Goal: Contribute content: Contribute content

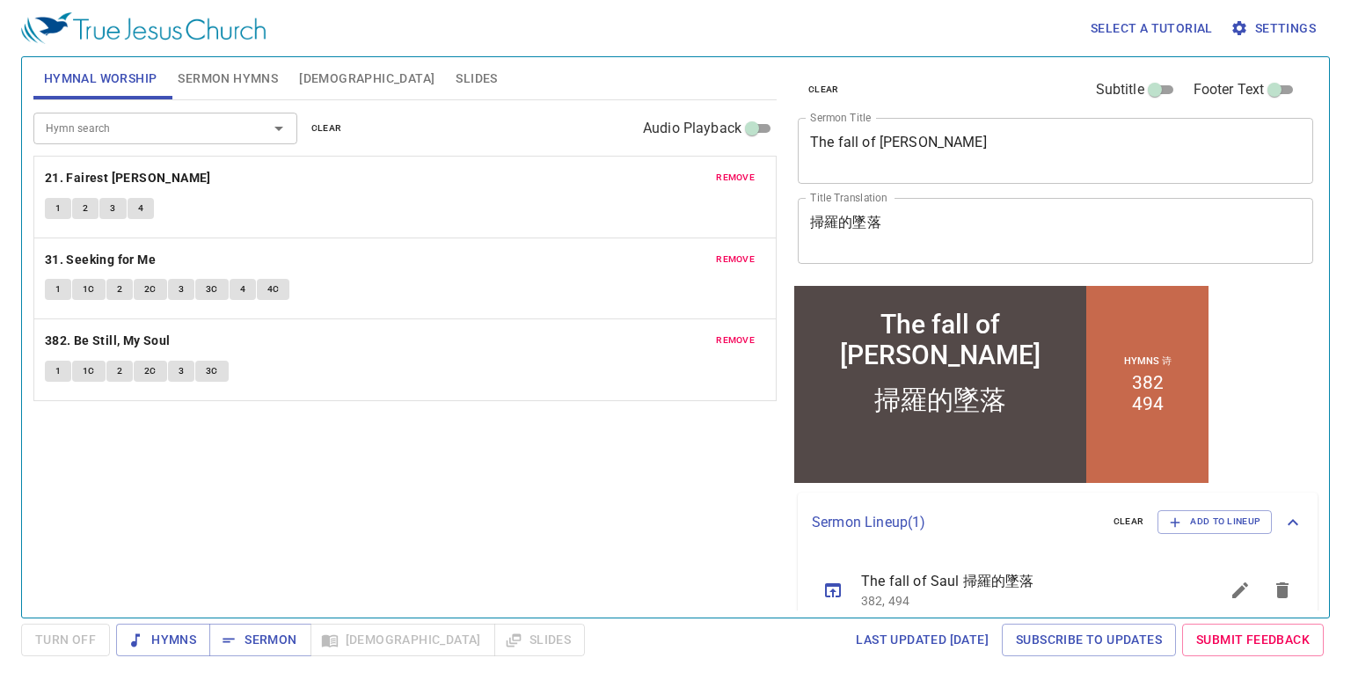
drag, startPoint x: 588, startPoint y: 155, endPoint x: 586, endPoint y: 105, distance: 50.2
click at [588, 155] on div "Hymn search Hymn search clear Audio Playback" at bounding box center [404, 128] width 743 height 56
click at [721, 177] on span "remove" at bounding box center [735, 178] width 39 height 16
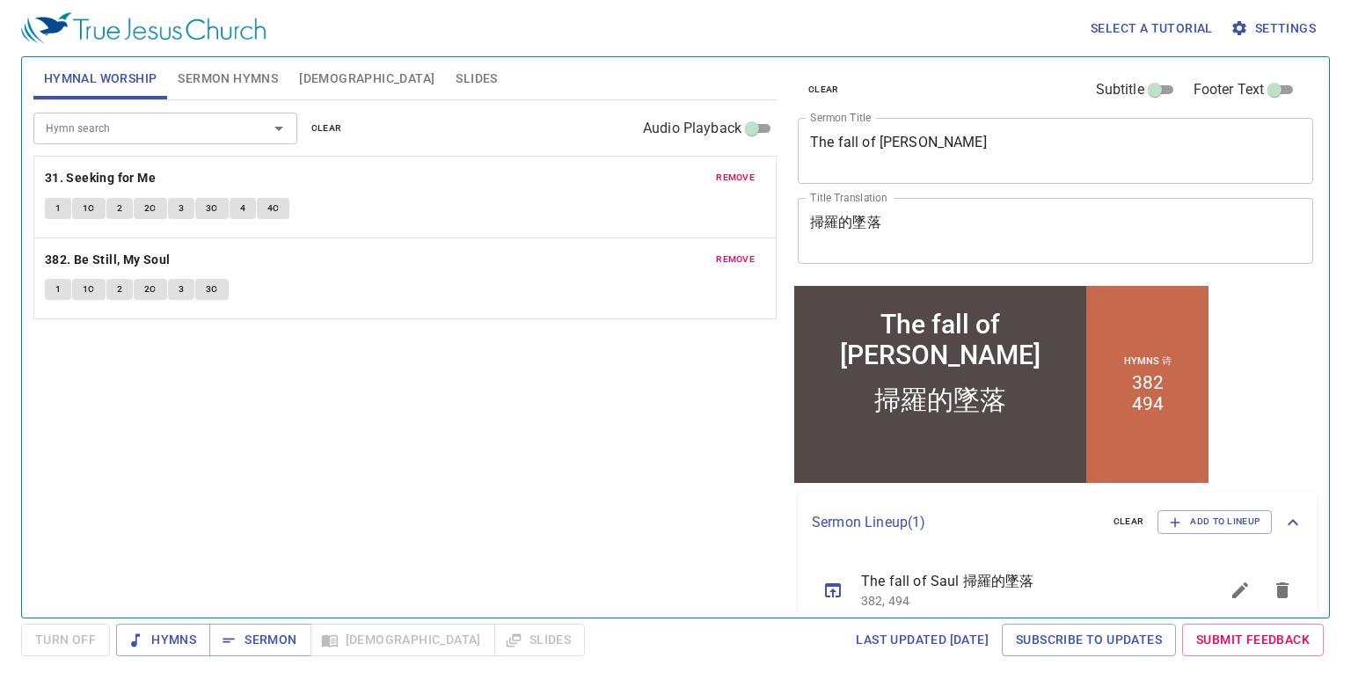
click at [721, 177] on span "remove" at bounding box center [735, 178] width 39 height 16
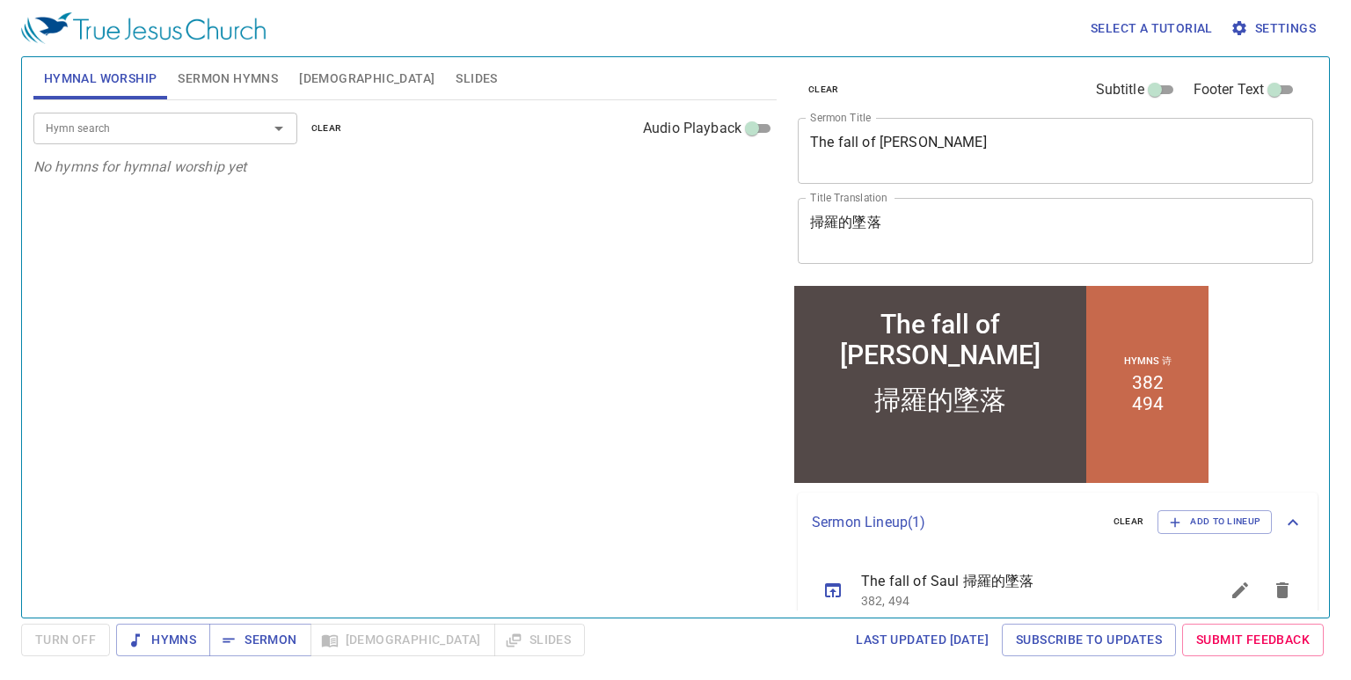
click at [235, 75] on span "Sermon Hymns" at bounding box center [228, 79] width 100 height 22
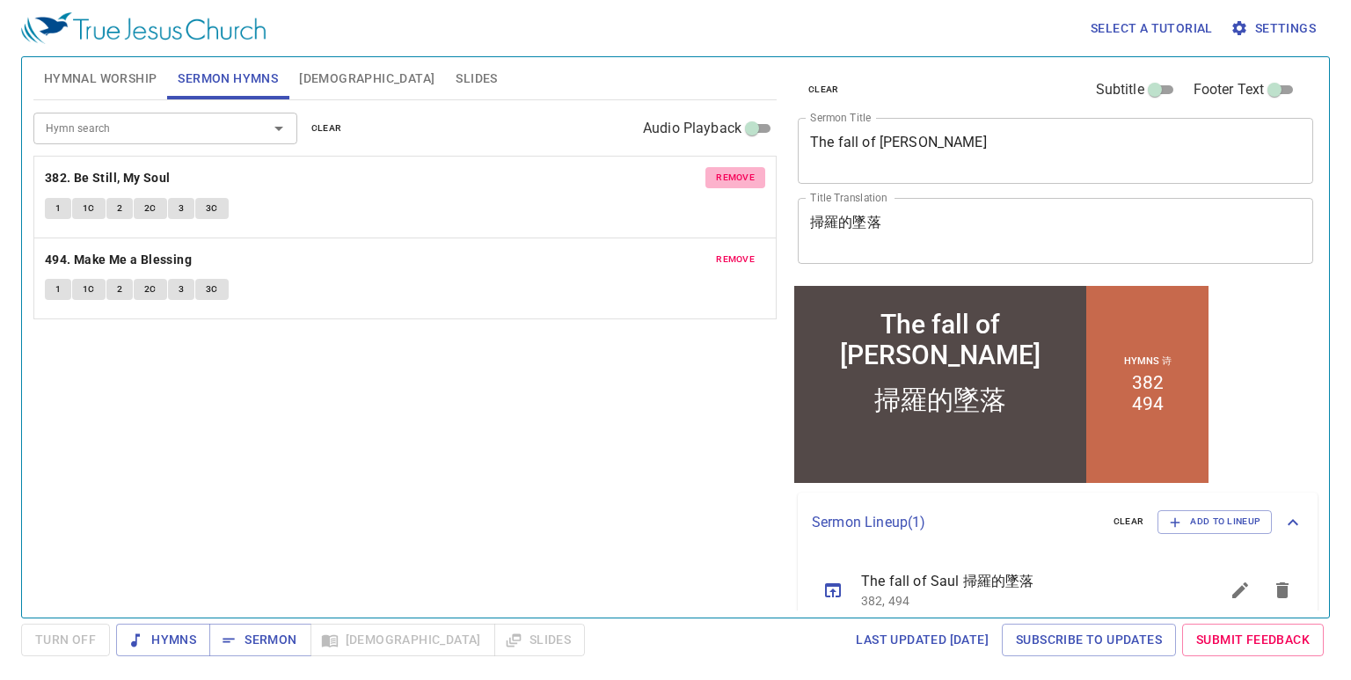
click at [730, 180] on span "remove" at bounding box center [735, 178] width 39 height 16
click at [730, 252] on span "remove" at bounding box center [735, 260] width 39 height 16
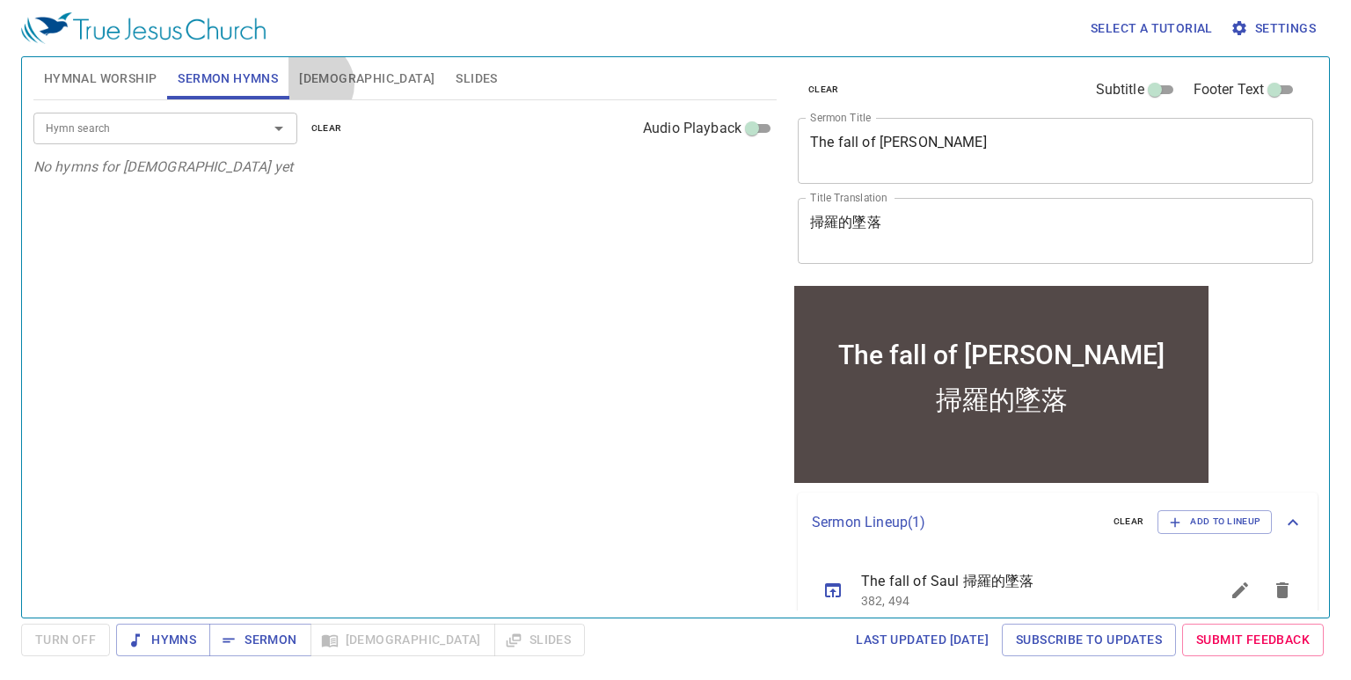
click at [310, 84] on span "[DEMOGRAPHIC_DATA]" at bounding box center [366, 79] width 135 height 22
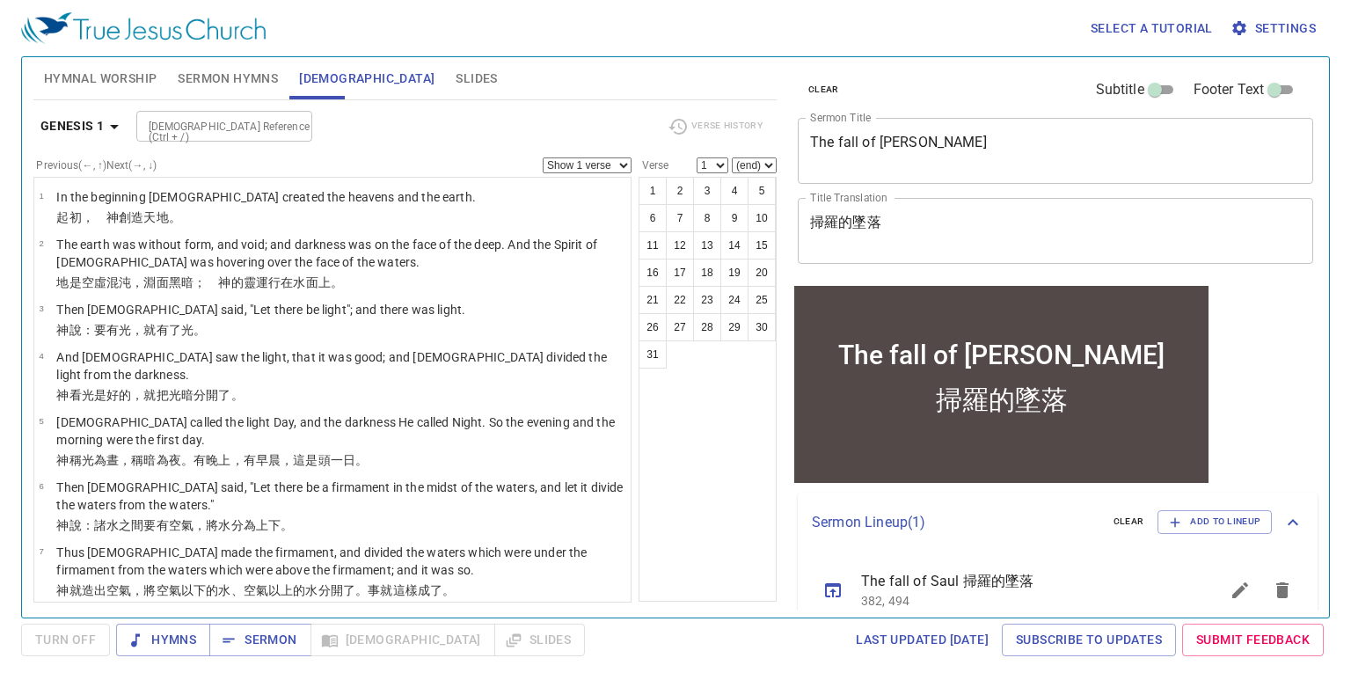
click at [123, 74] on span "Hymnal Worship" at bounding box center [100, 79] width 113 height 22
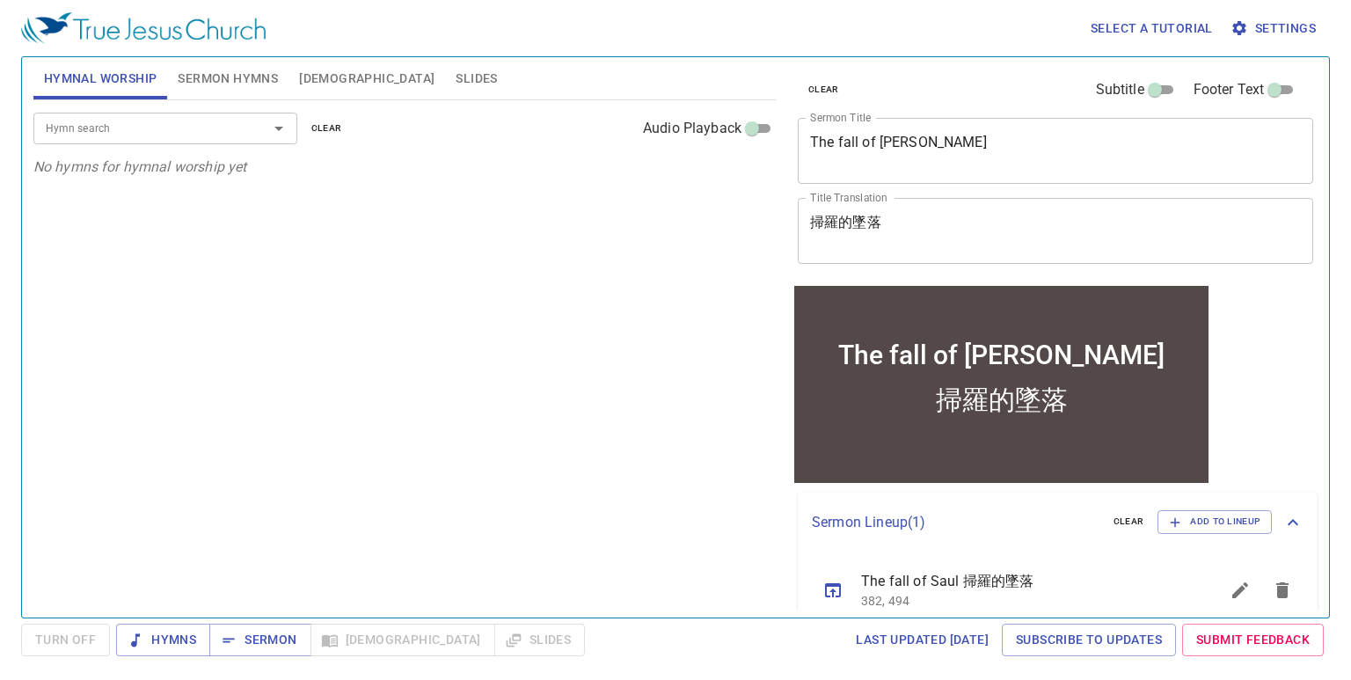
click at [642, 255] on div "Hymn search Hymn search clear Audio Playback No hymns for hymnal worship yet" at bounding box center [404, 351] width 743 height 502
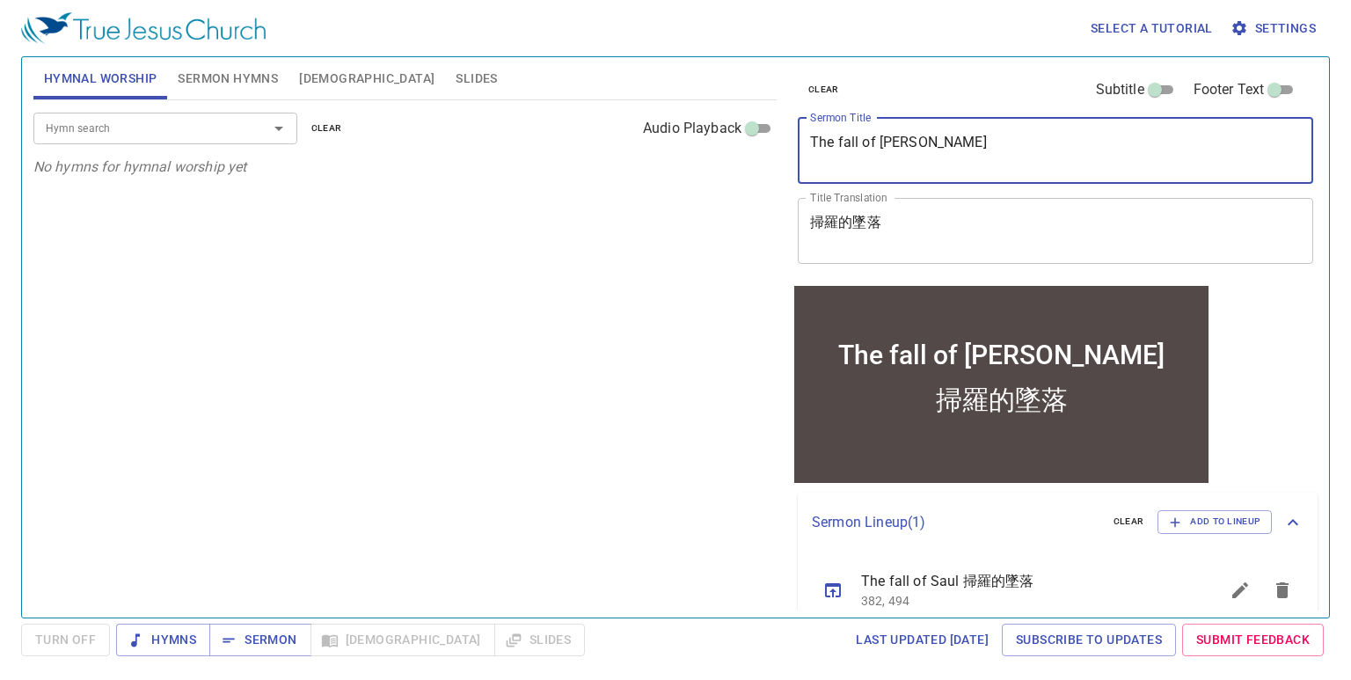
drag, startPoint x: 834, startPoint y: 133, endPoint x: 702, endPoint y: 121, distance: 132.5
click at [742, 137] on div "Hymnal Worship Sermon Hymns Bible Slides Hymn search Hymn search clear Audio Pl…" at bounding box center [675, 330] width 1298 height 560
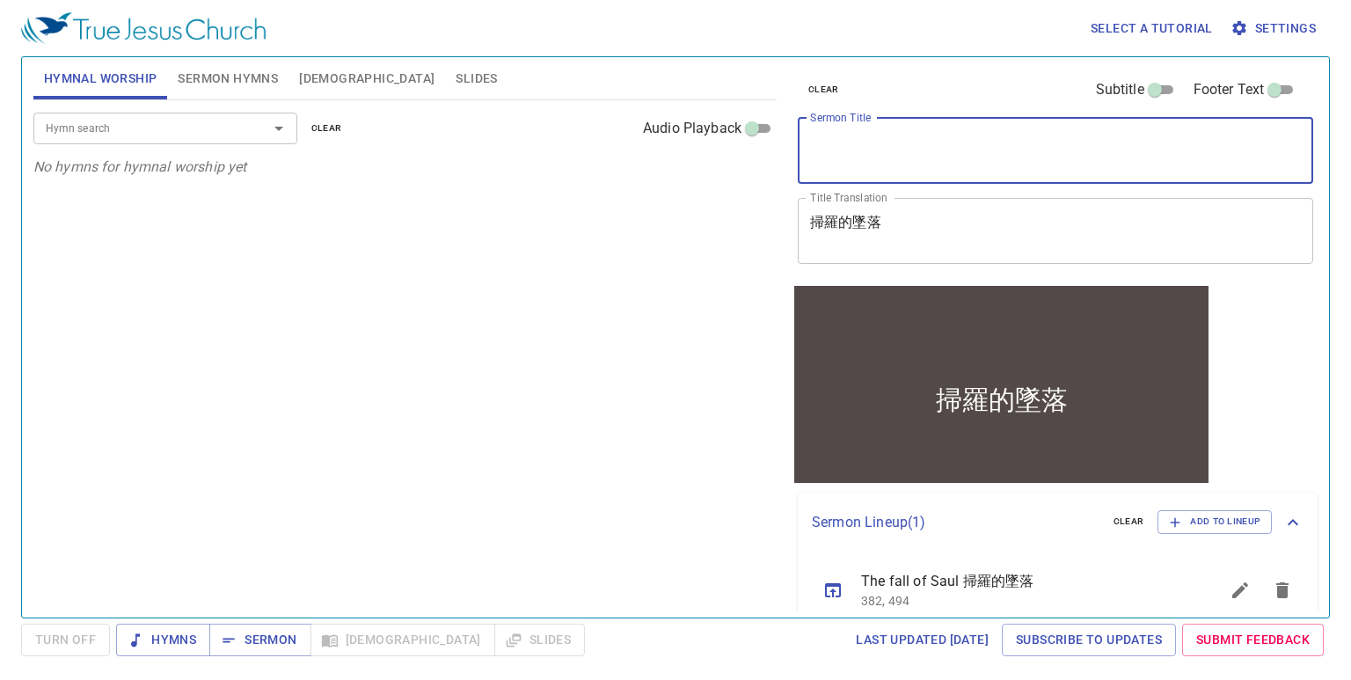
click at [622, 234] on div "Hymnal Worship Sermon Hymns Bible Slides Hymn search Hymn search clear Audio Pl…" at bounding box center [675, 330] width 1298 height 560
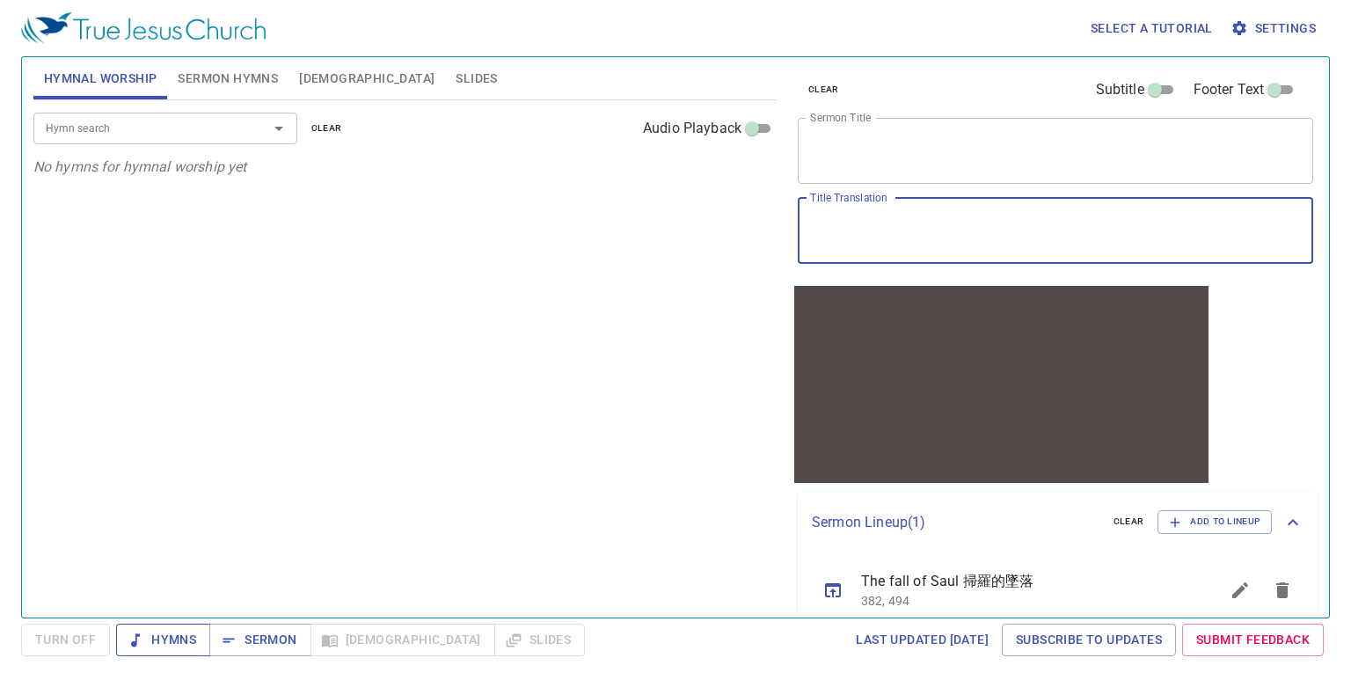
click at [134, 637] on icon "button" at bounding box center [136, 641] width 18 height 18
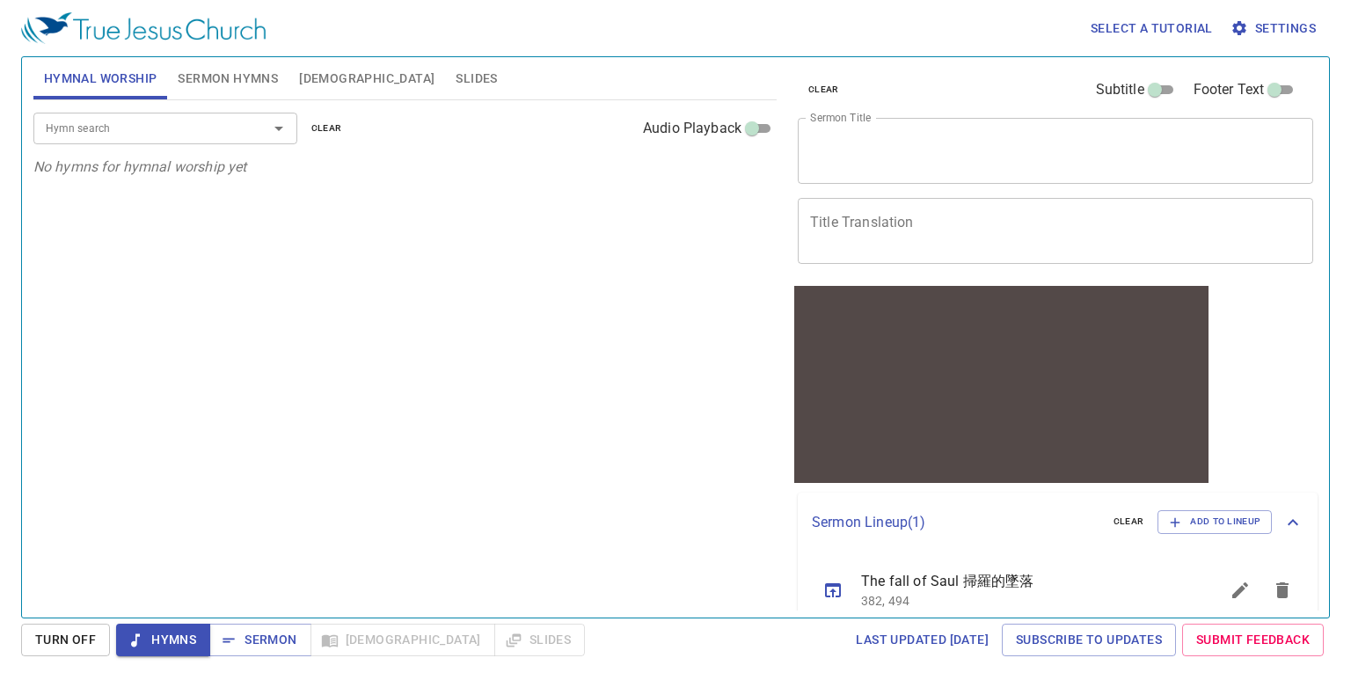
click at [480, 405] on div "Hymn search Hymn search clear Audio Playback No hymns for hymnal worship yet" at bounding box center [404, 351] width 743 height 502
click at [503, 394] on div "Hymn search Hymn search clear Audio Playback No hymns for hymnal worship yet" at bounding box center [404, 351] width 743 height 502
click at [732, 527] on div "Hymn search Hymn search clear Audio Playback No hymns for hymnal worship yet" at bounding box center [404, 351] width 743 height 502
click at [197, 142] on div "Hymn search" at bounding box center [165, 128] width 264 height 31
click at [643, 370] on div "Hymn search Hymn search clear Audio Playback No hymns for hymnal worship yet" at bounding box center [404, 351] width 743 height 502
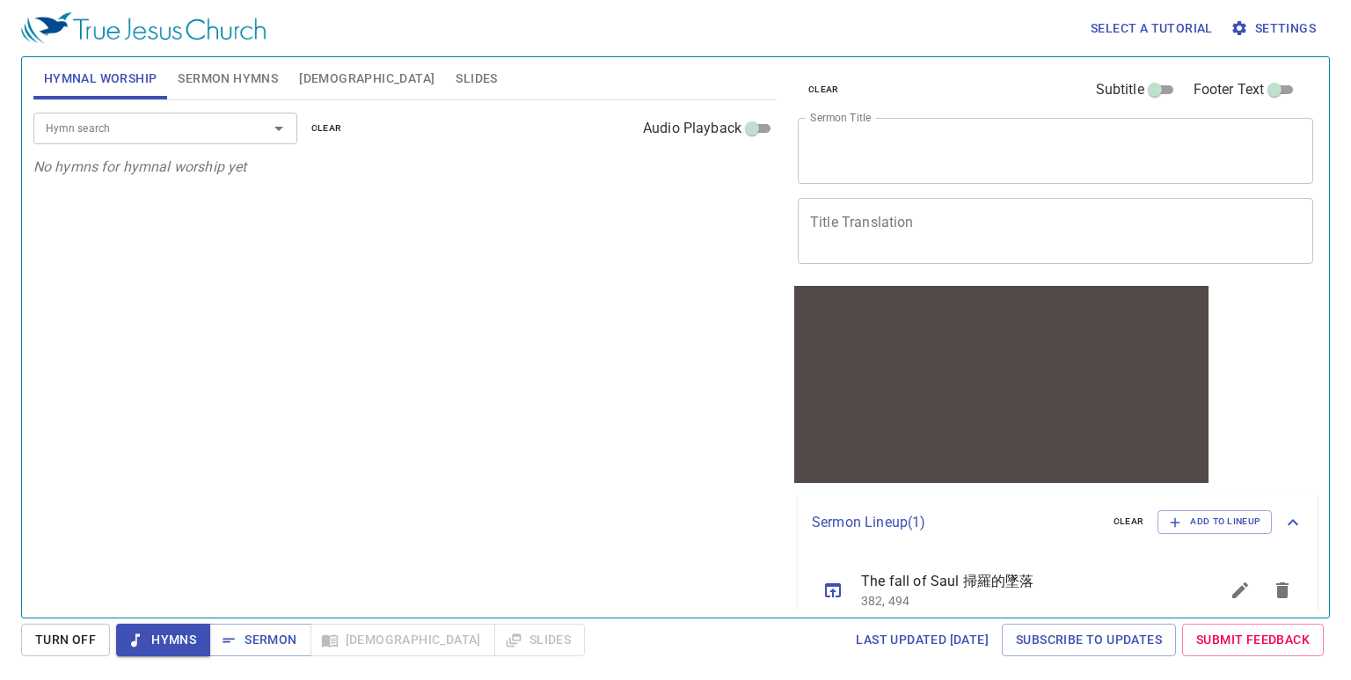
click at [844, 170] on div "x Sermon Title" at bounding box center [1055, 151] width 515 height 66
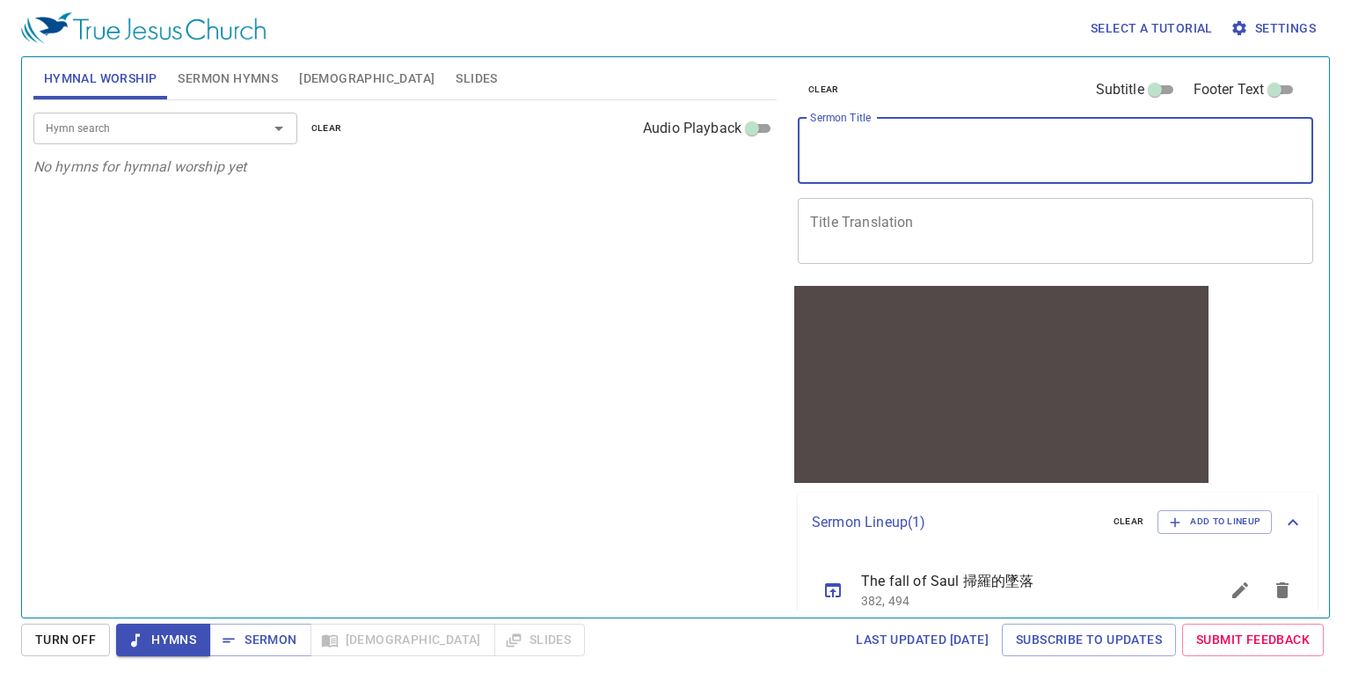
click at [962, 176] on div "x Sermon Title" at bounding box center [1055, 151] width 515 height 66
click at [951, 198] on div "x Title Translation" at bounding box center [1055, 231] width 515 height 66
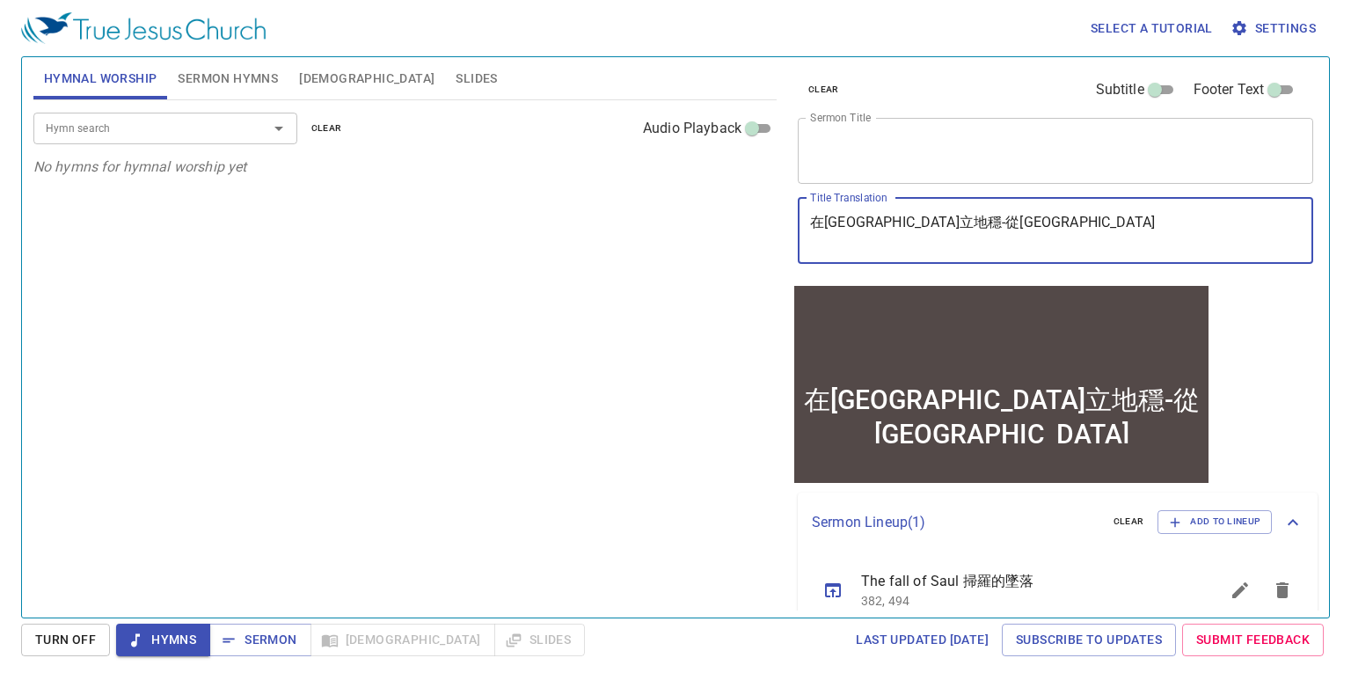
type textarea "在恩典中站立地穩-從kuan'ye'dao"
